Goal: Navigation & Orientation: Find specific page/section

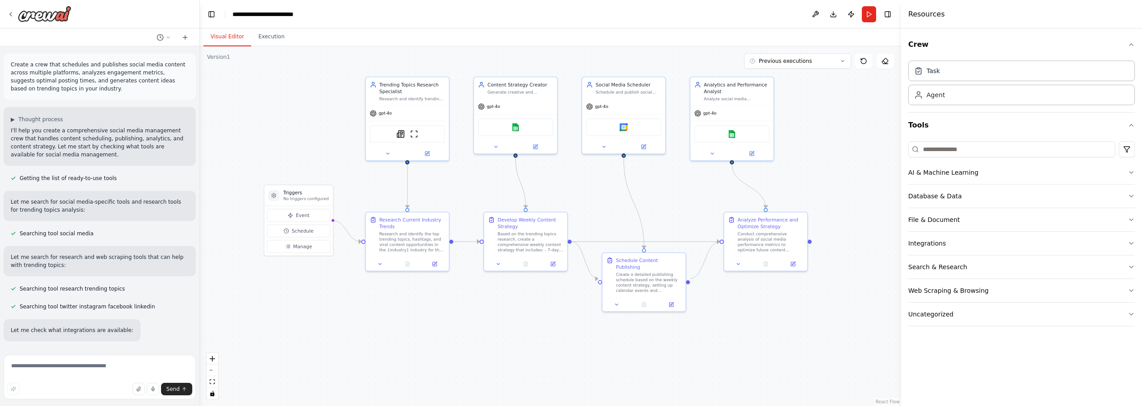
scroll to position [908, 0]
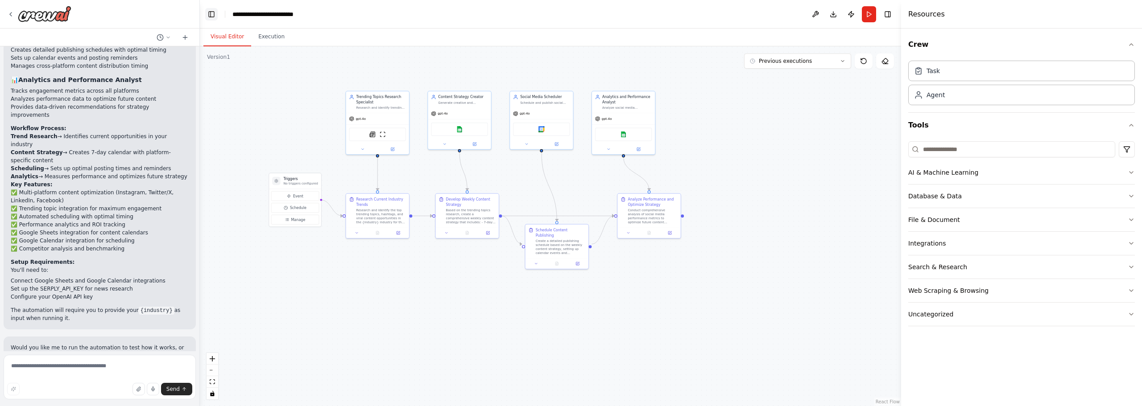
click at [216, 17] on button "Toggle Left Sidebar" at bounding box center [211, 14] width 12 height 12
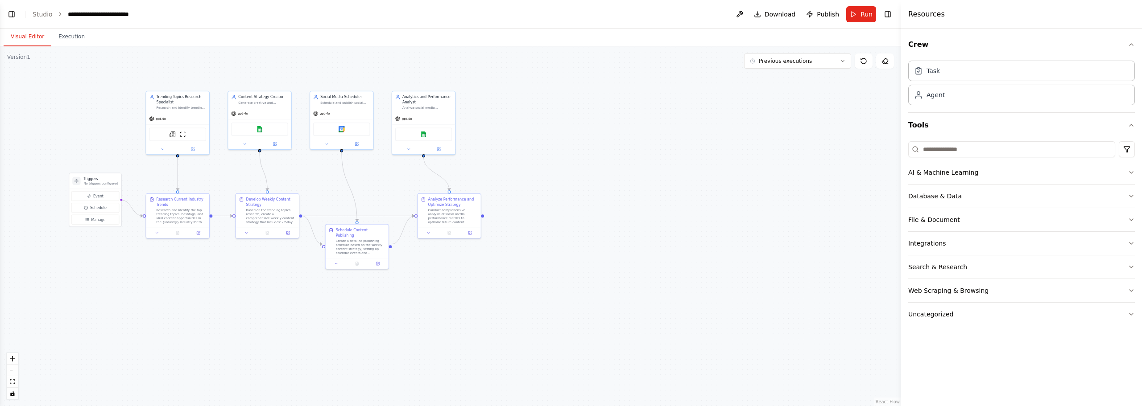
click at [5, 12] on header "**********" at bounding box center [450, 14] width 901 height 29
click at [15, 13] on button "Toggle Left Sidebar" at bounding box center [11, 14] width 12 height 12
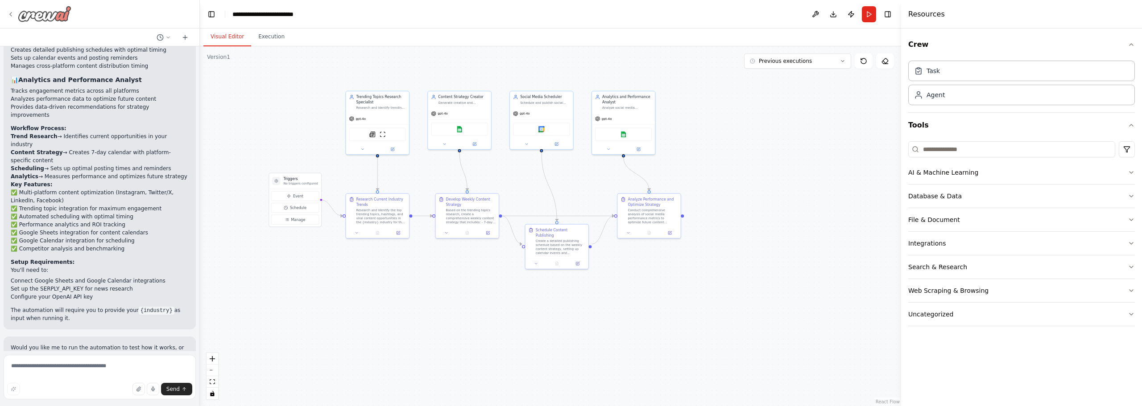
click at [13, 12] on icon at bounding box center [10, 14] width 7 height 7
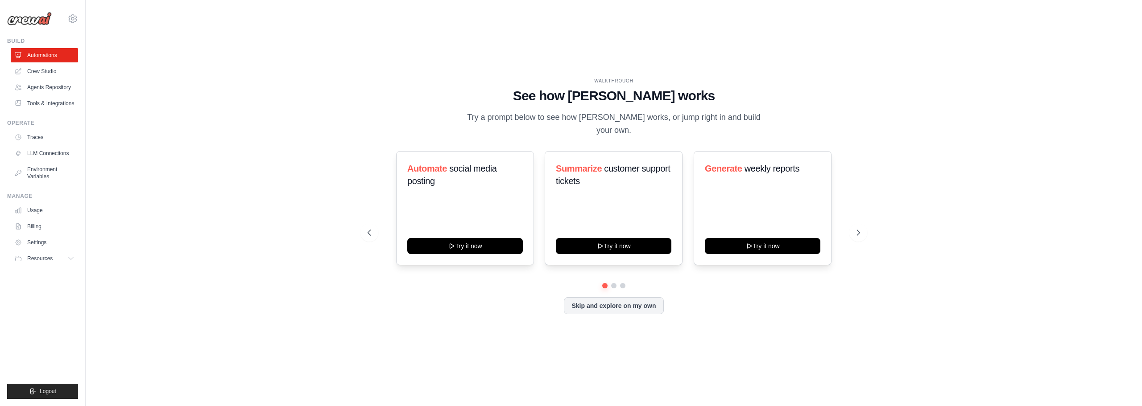
drag, startPoint x: 878, startPoint y: 68, endPoint x: 802, endPoint y: 50, distance: 78.3
click at [802, 50] on div "WALKTHROUGH See how CrewAI works Try a prompt below to see how CrewAI works, or…" at bounding box center [614, 203] width 1028 height 389
drag, startPoint x: 802, startPoint y: 50, endPoint x: 778, endPoint y: 40, distance: 26.4
click at [778, 40] on div "WALKTHROUGH See how CrewAI works Try a prompt below to see how CrewAI works, or…" at bounding box center [614, 203] width 1028 height 389
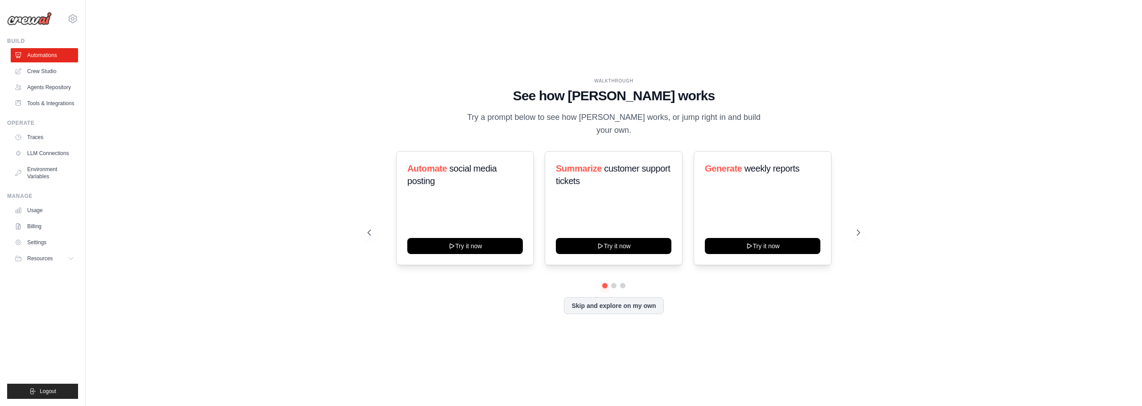
drag, startPoint x: 778, startPoint y: 39, endPoint x: 747, endPoint y: 8, distance: 43.5
click at [749, 12] on div "WALKTHROUGH See how CrewAI works Try a prompt below to see how CrewAI works, or…" at bounding box center [614, 203] width 1028 height 389
